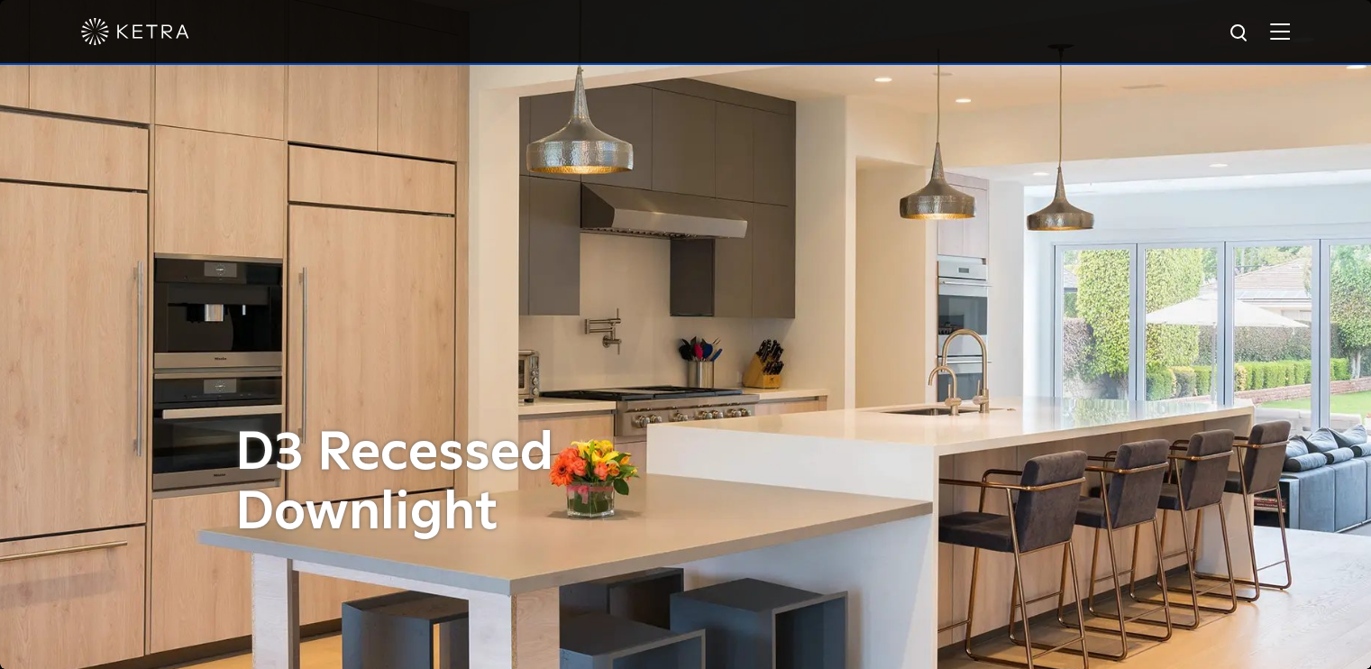
click at [1281, 28] on div at bounding box center [685, 31] width 1209 height 63
click at [1290, 29] on img at bounding box center [1280, 31] width 20 height 17
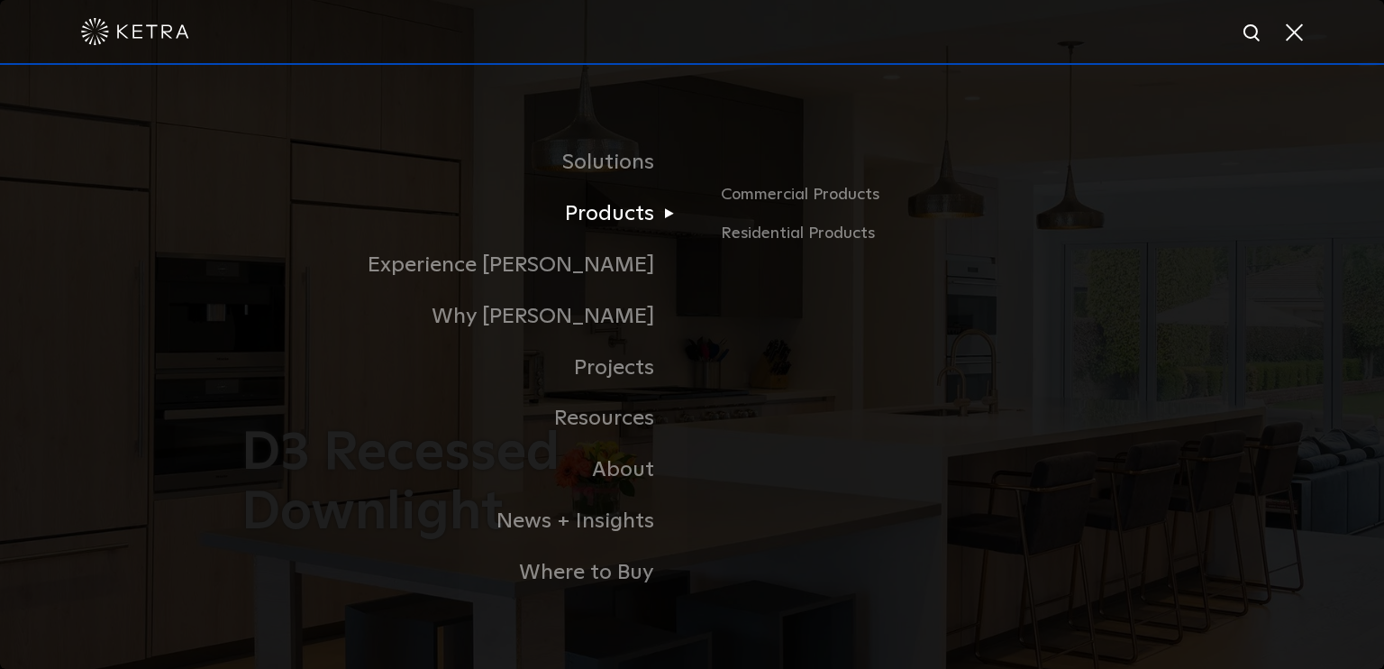
click at [643, 217] on link "Products" at bounding box center [467, 213] width 451 height 51
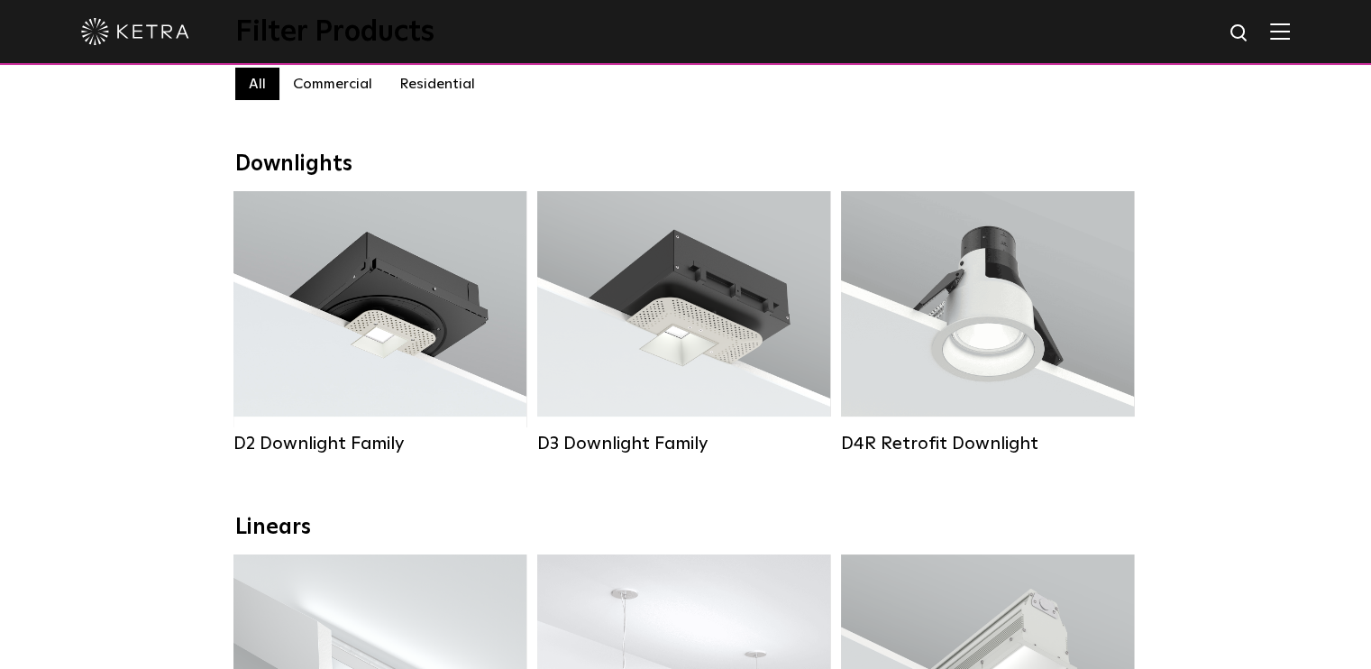
scroll to position [90, 0]
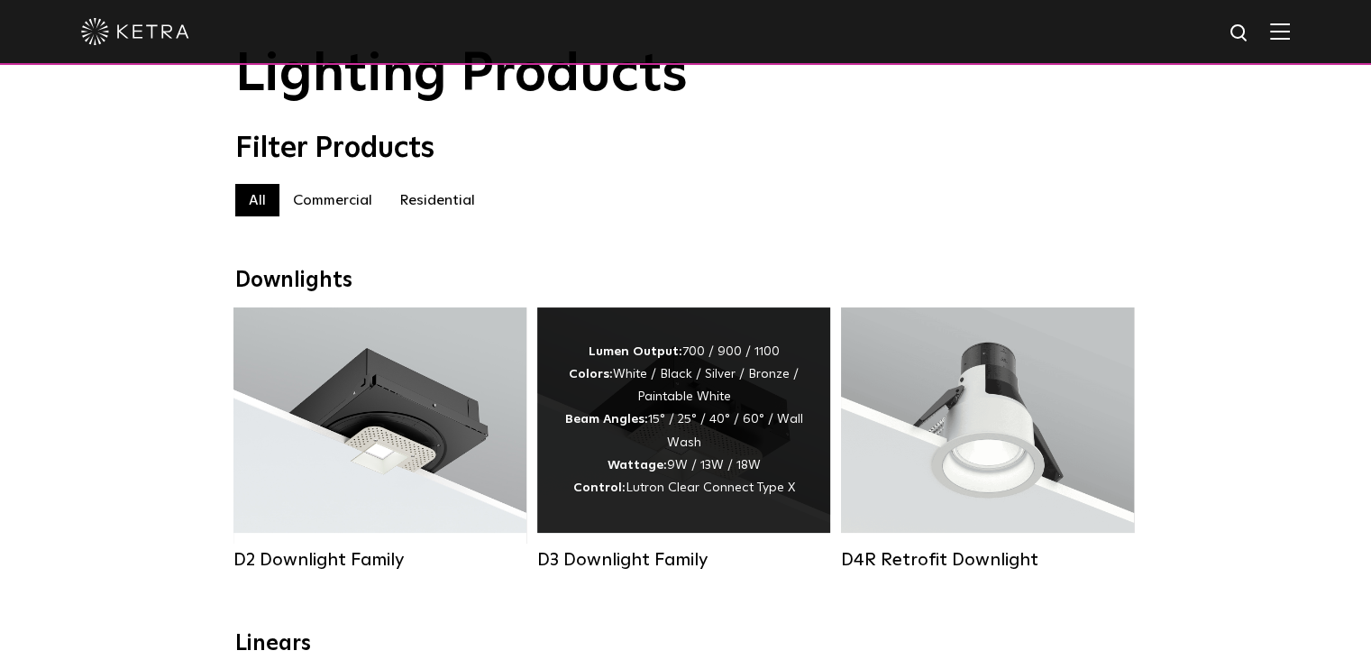
click at [689, 451] on div "Lumen Output: 700 / 900 / 1100 Colors: White / Black / Silver / Bronze / Painta…" at bounding box center [683, 420] width 239 height 159
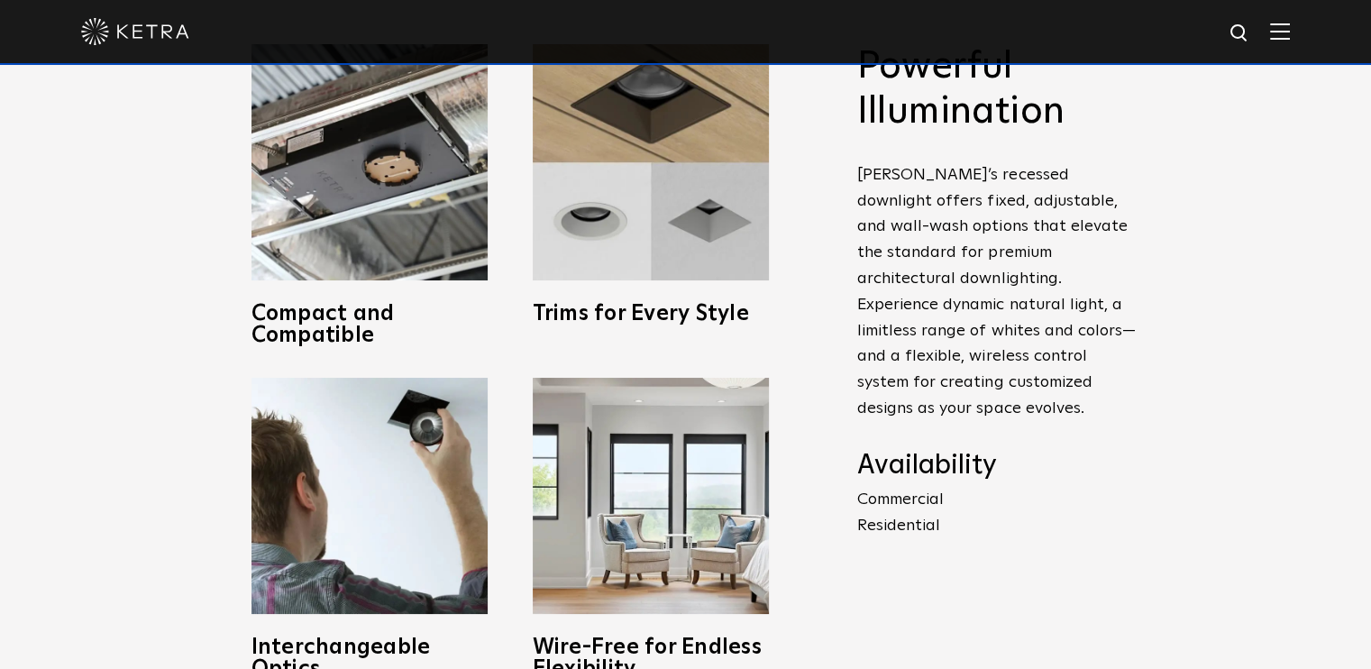
scroll to position [541, 0]
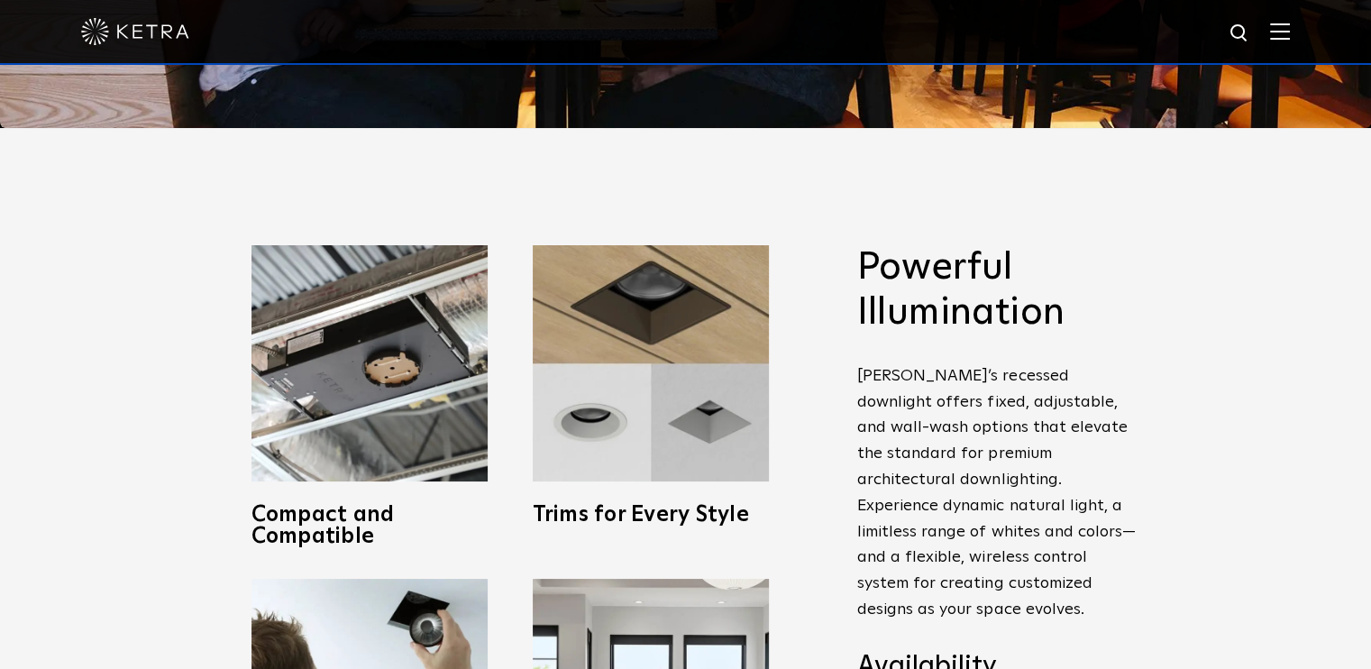
drag, startPoint x: 799, startPoint y: 353, endPoint x: 808, endPoint y: 351, distance: 9.2
click at [799, 353] on div "Compact and Compatible Created with compatibility in mind, Ketra’s shallow, IC-…" at bounding box center [510, 578] width 595 height 667
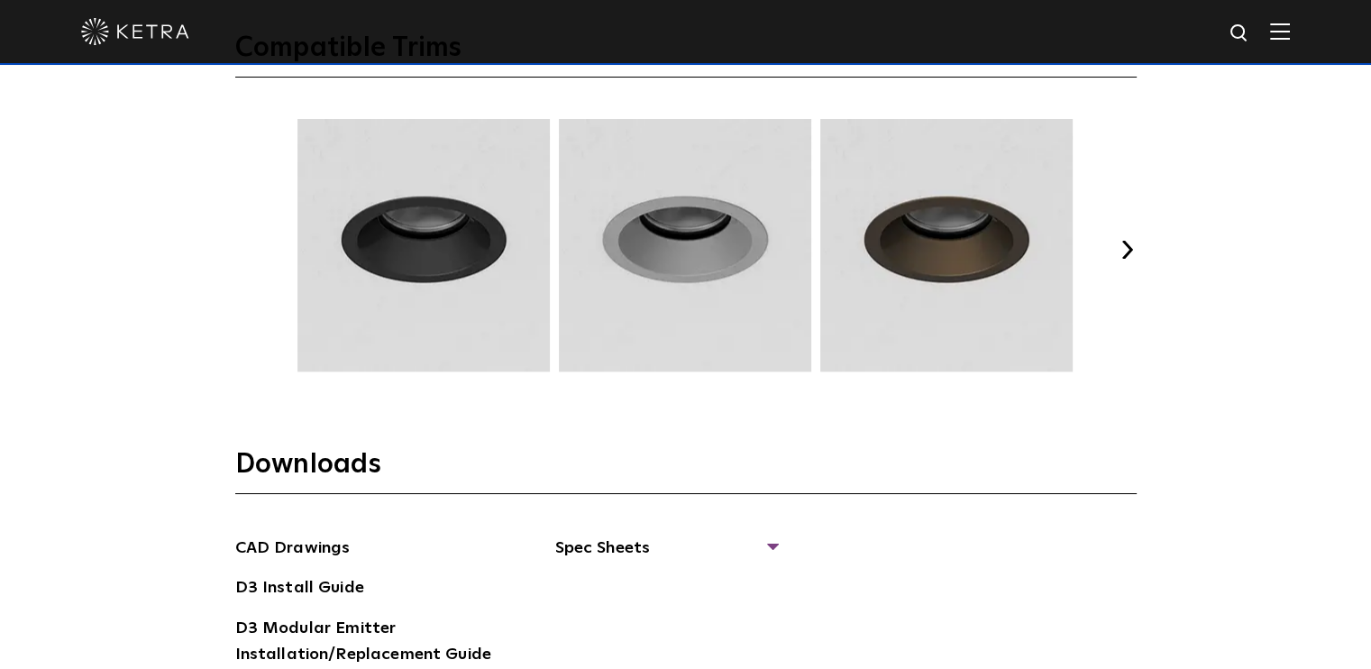
scroll to position [2163, 0]
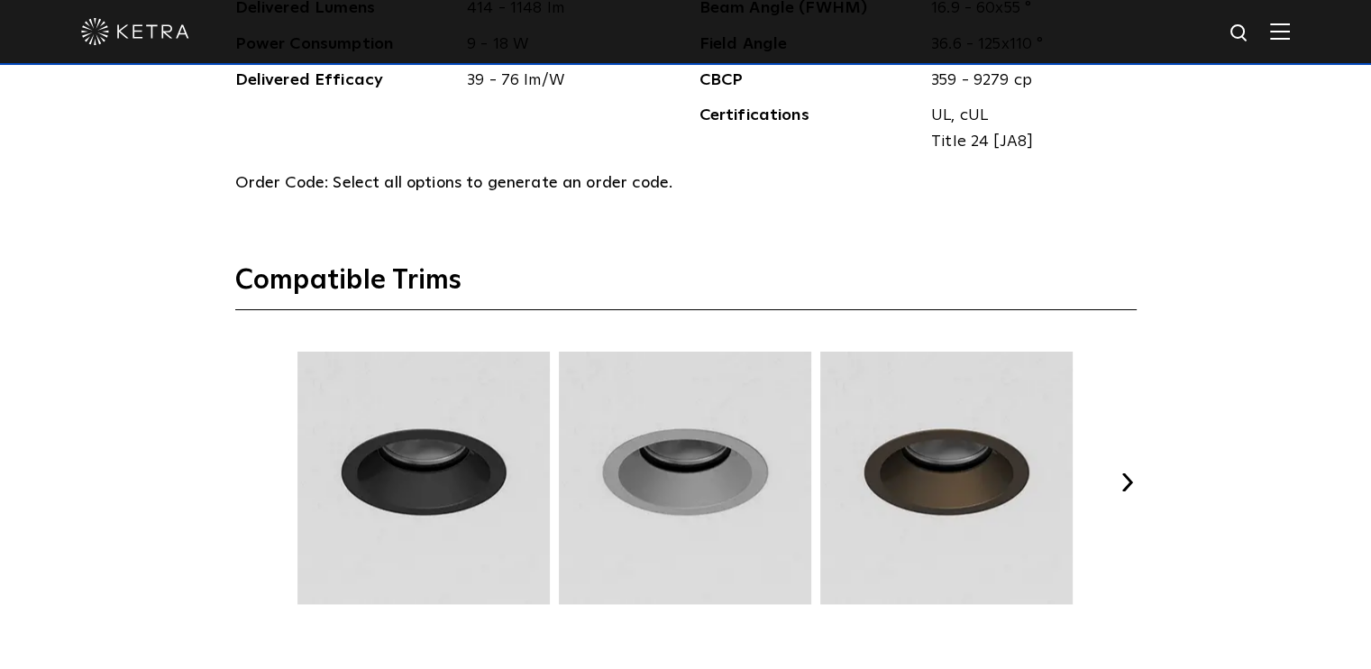
click at [1127, 475] on button "Next" at bounding box center [1127, 482] width 18 height 18
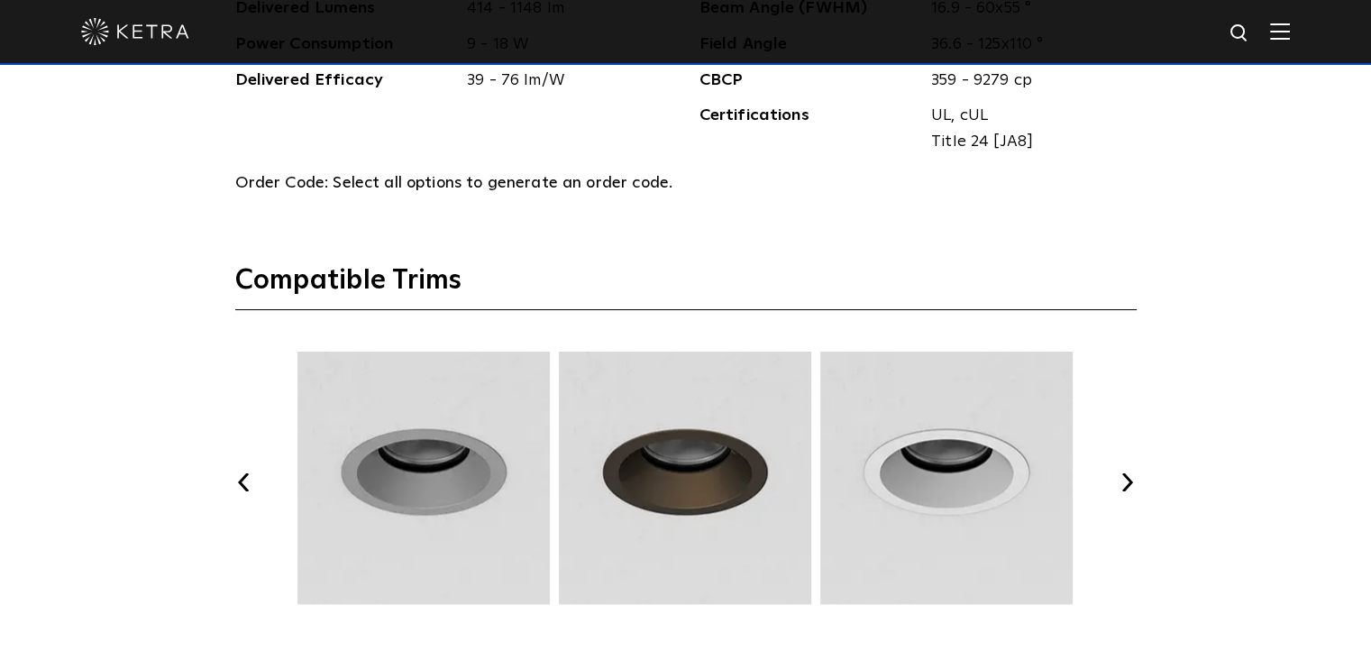
click at [1127, 475] on button "Next" at bounding box center [1127, 482] width 18 height 18
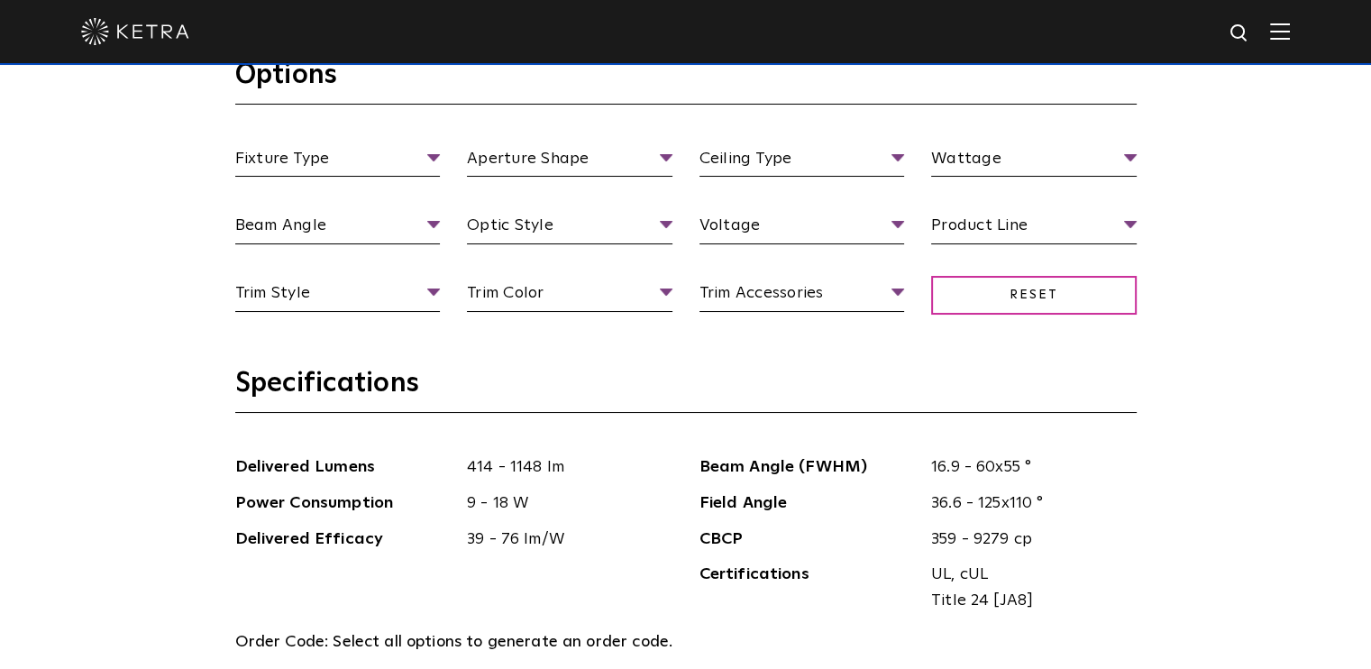
scroll to position [1532, 0]
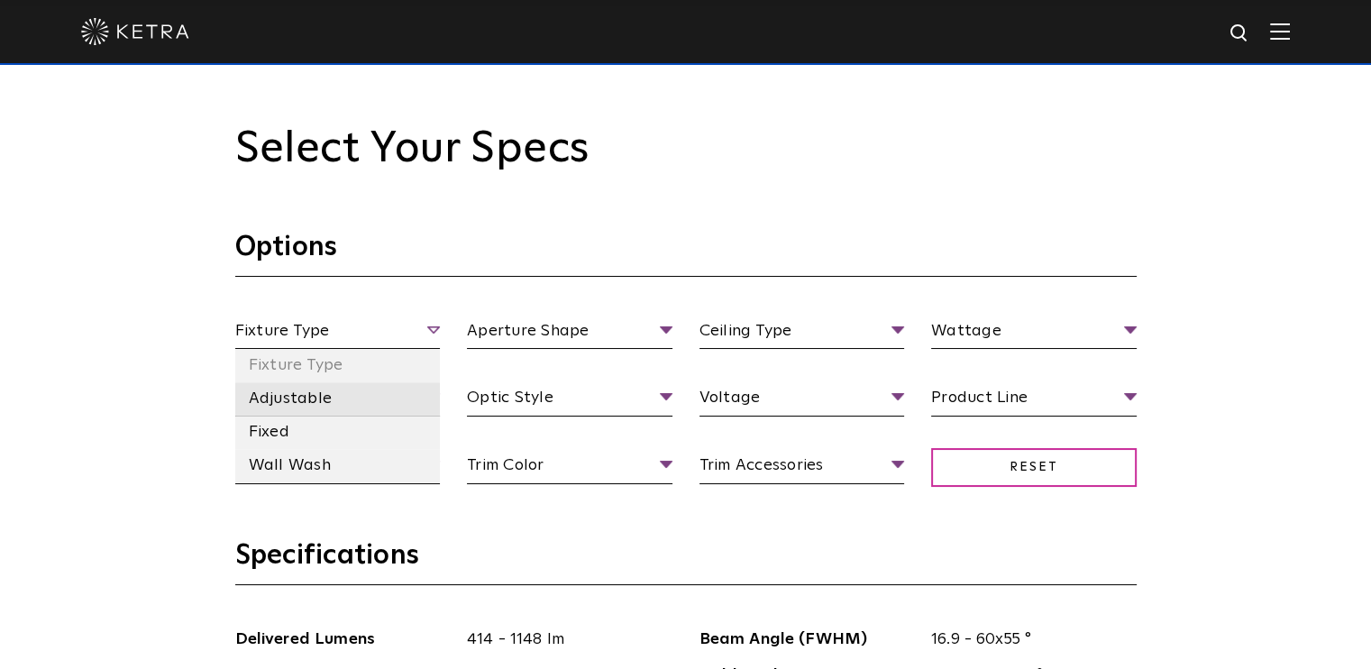
click at [342, 408] on li "Adjustable" at bounding box center [337, 398] width 205 height 33
click at [319, 466] on li "Wall Wash" at bounding box center [337, 465] width 205 height 33
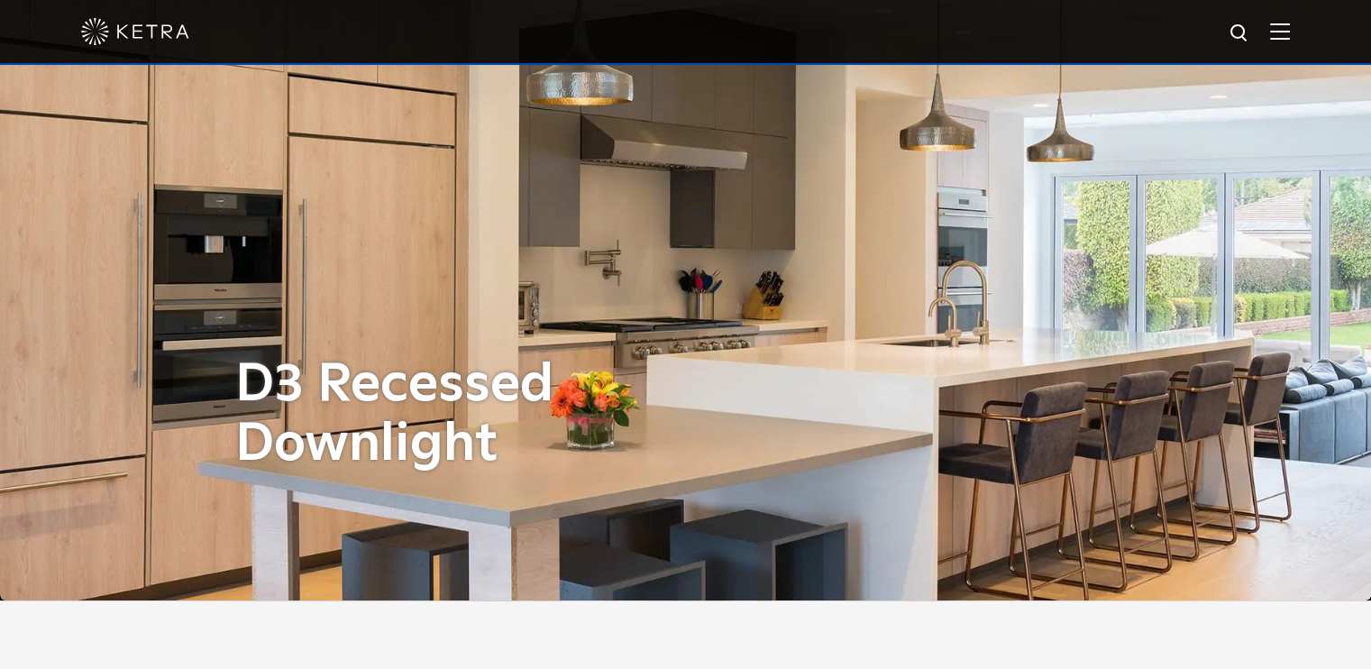
scroll to position [0, 0]
